Goal: Information Seeking & Learning: Learn about a topic

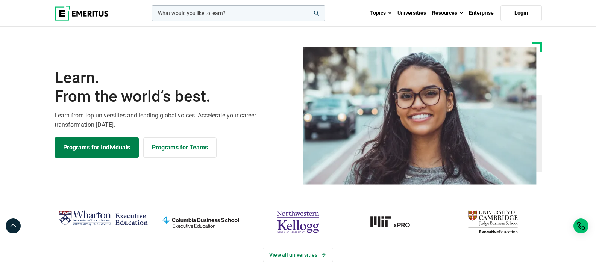
click at [204, 220] on img "columbia-business-school" at bounding box center [201, 222] width 90 height 29
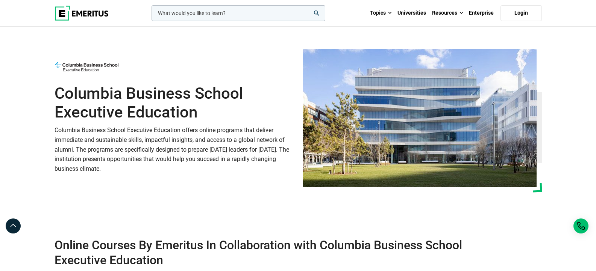
click at [575, 45] on section "Columbia Business School Executive Education Columbia Business School Executive…" at bounding box center [298, 132] width 596 height 211
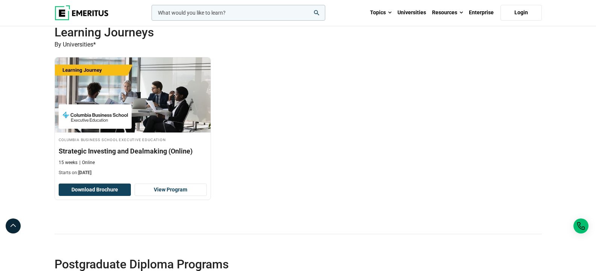
scroll to position [1459, 0]
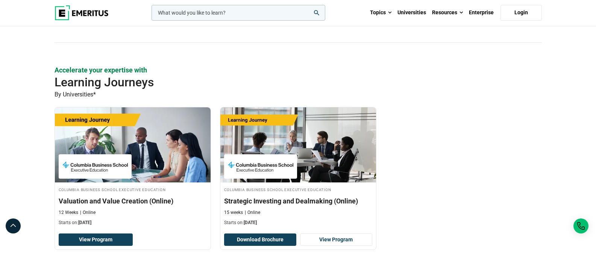
scroll to position [1420, 0]
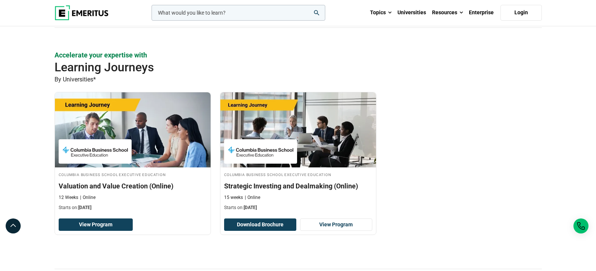
click at [318, 13] on icon "search" at bounding box center [316, 12] width 5 height 5
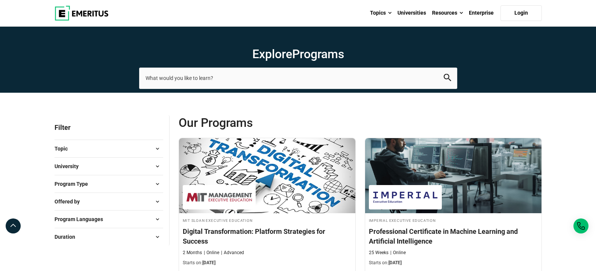
click at [97, 164] on button "University" at bounding box center [109, 166] width 109 height 11
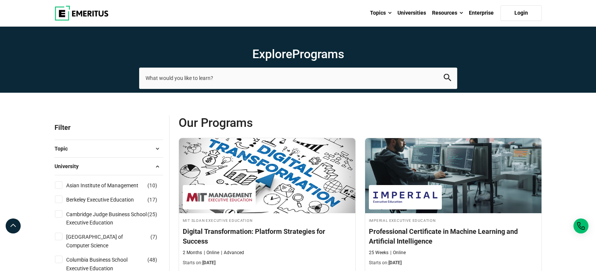
click at [97, 164] on button "University" at bounding box center [109, 166] width 109 height 11
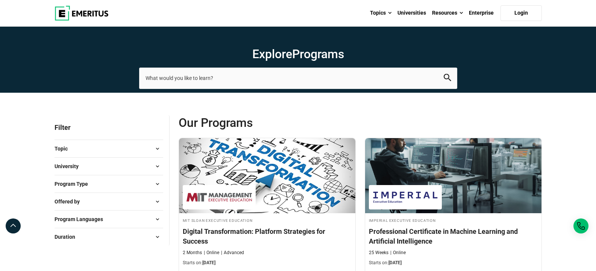
click at [97, 187] on button "Program Type" at bounding box center [109, 184] width 109 height 11
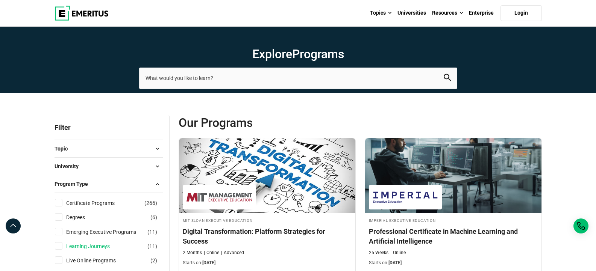
click at [81, 248] on link "Learning Journeys" at bounding box center [95, 246] width 59 height 8
checkbox input "true"
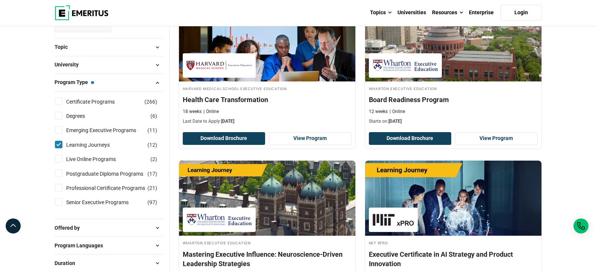
scroll to position [135, 0]
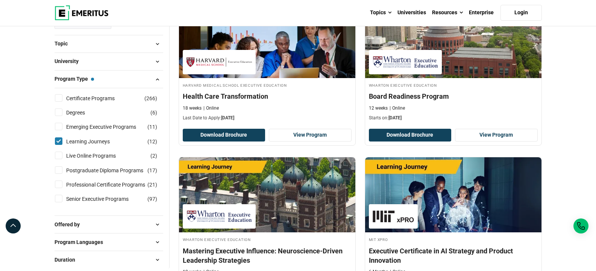
click at [140, 63] on button "University" at bounding box center [109, 61] width 109 height 11
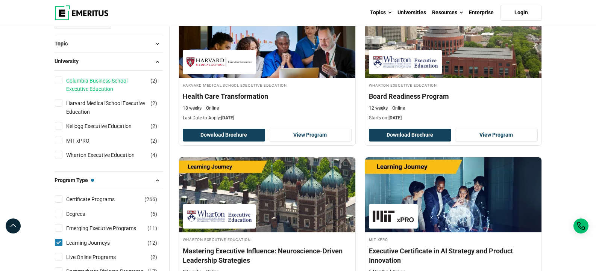
click at [101, 91] on link "Columbia Business School Executive Education" at bounding box center [114, 85] width 96 height 17
checkbox input "true"
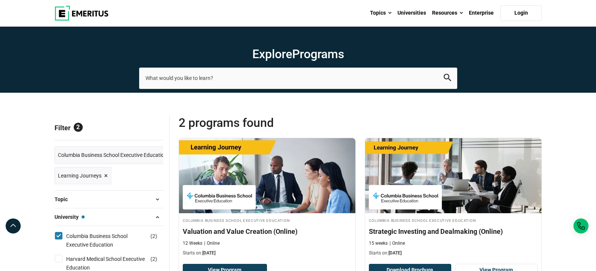
click at [96, 174] on span "Learning Journeys" at bounding box center [80, 176] width 44 height 8
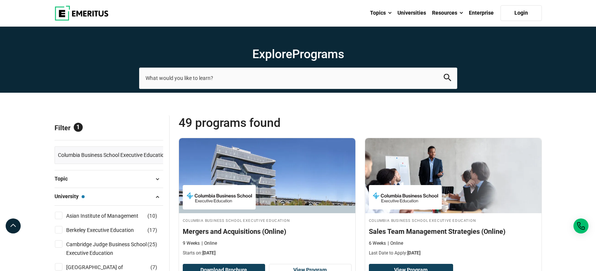
click at [94, 192] on button "University — Columbia Business School Executive Education" at bounding box center [109, 196] width 109 height 11
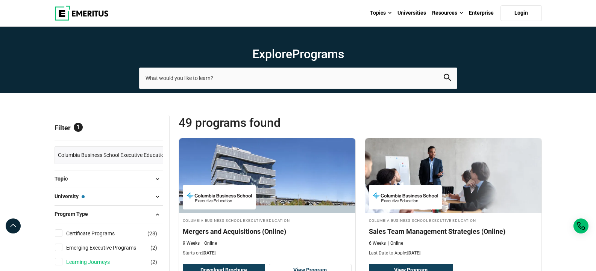
click at [95, 262] on link "Learning Journeys" at bounding box center [95, 262] width 59 height 8
checkbox input "true"
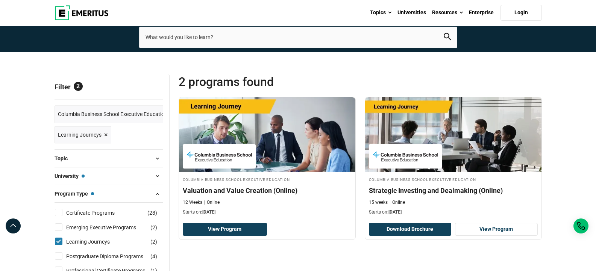
scroll to position [45, 0]
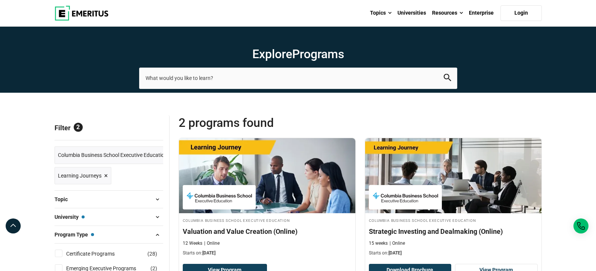
click at [176, 33] on section "Explore Programs leadership marketing project management data science product m…" at bounding box center [298, 60] width 596 height 66
